Goal: Find specific page/section: Find specific page/section

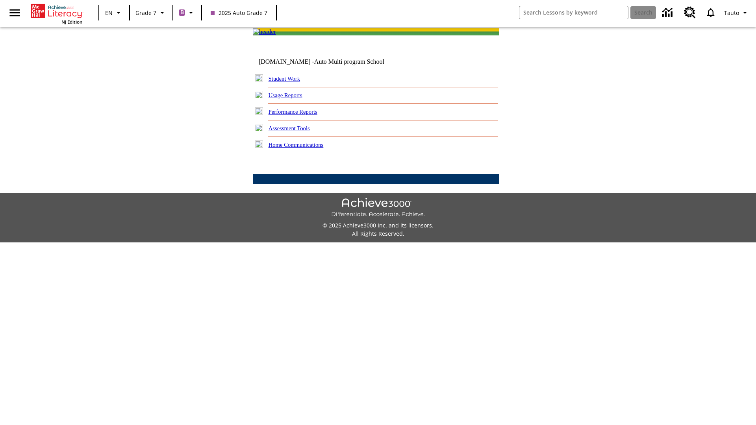
click at [289, 82] on link "Student Work" at bounding box center [285, 79] width 32 height 6
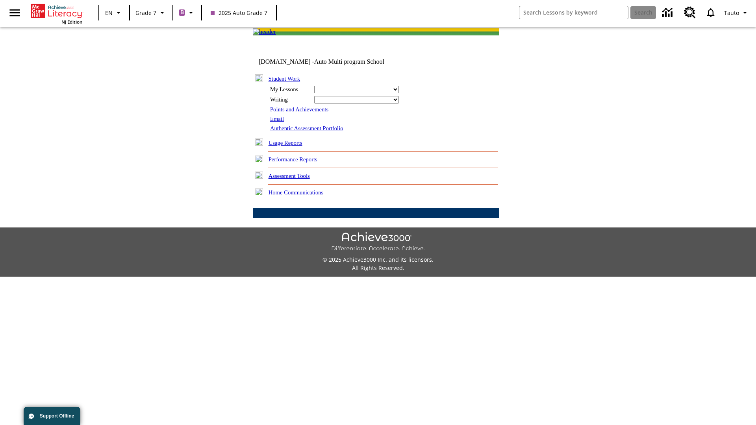
select select "/options/reports/?report_id=24&atype=1&section=2"
